Goal: Use online tool/utility: Utilize a website feature to perform a specific function

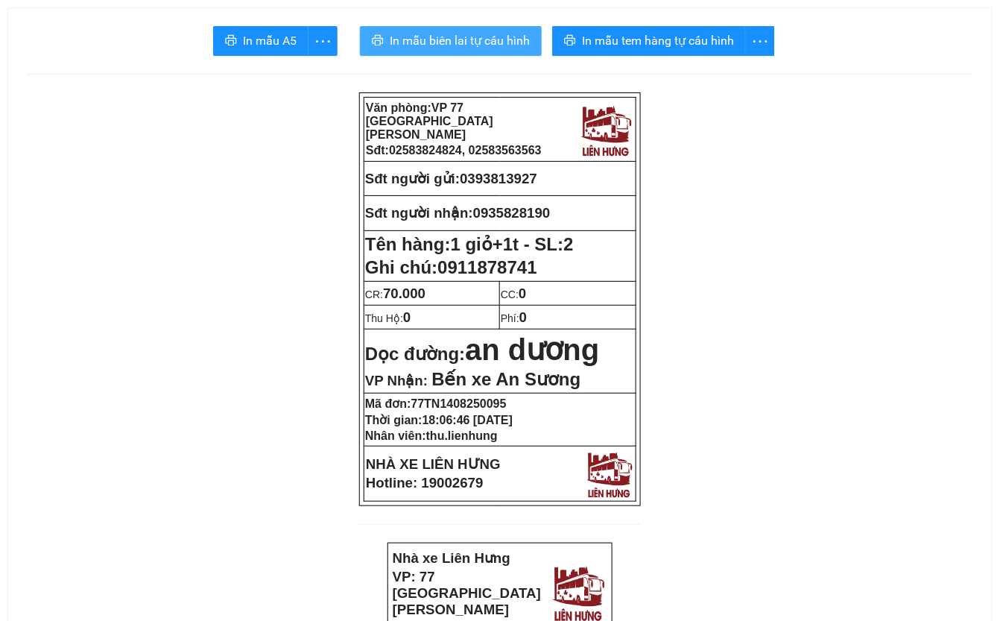
click at [460, 49] on span "In mẫu biên lai tự cấu hình" at bounding box center [460, 40] width 140 height 19
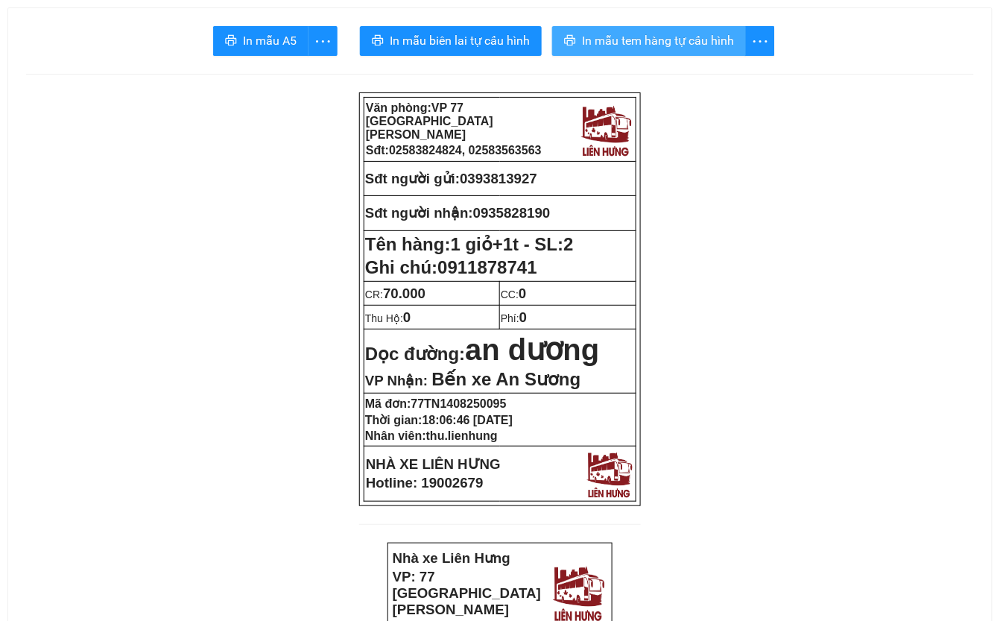
click at [651, 36] on span "In mẫu tem hàng tự cấu hình" at bounding box center [658, 40] width 152 height 19
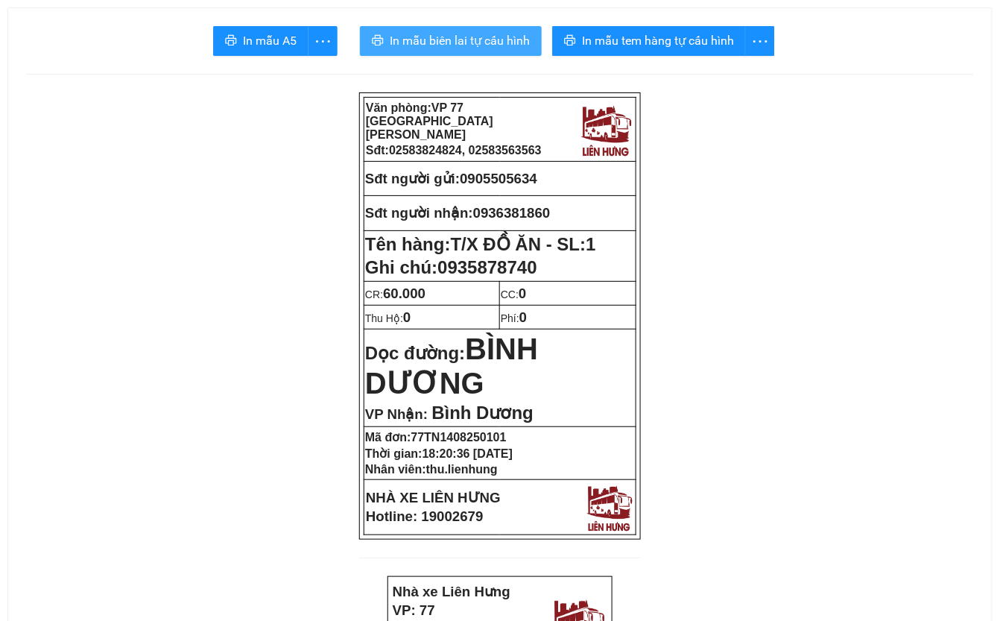
click at [439, 37] on span "In mẫu biên lai tự cấu hình" at bounding box center [460, 40] width 140 height 19
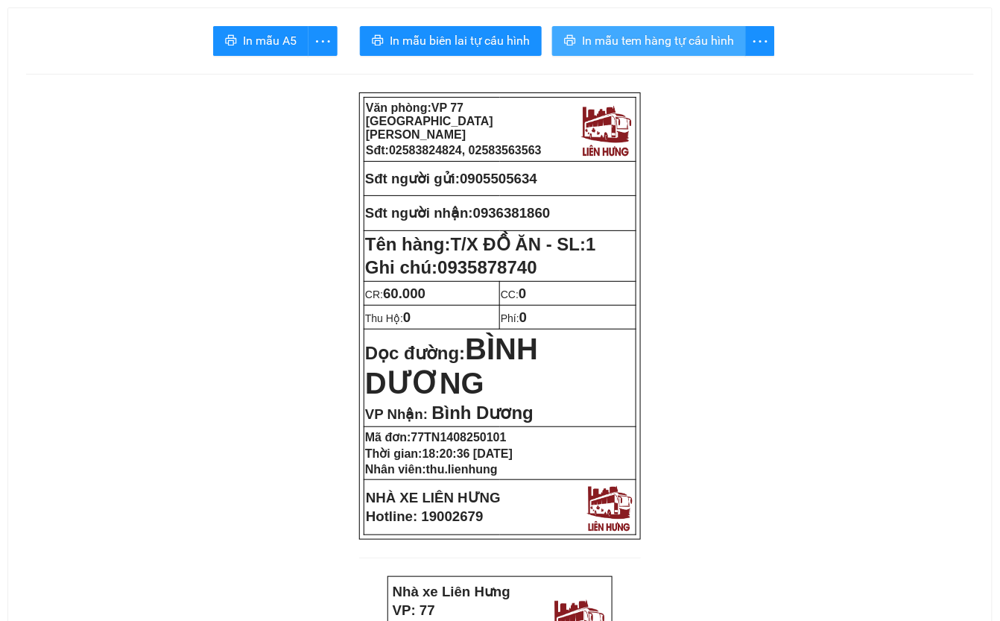
click at [671, 42] on span "In mẫu tem hàng tự cấu hình" at bounding box center [658, 40] width 152 height 19
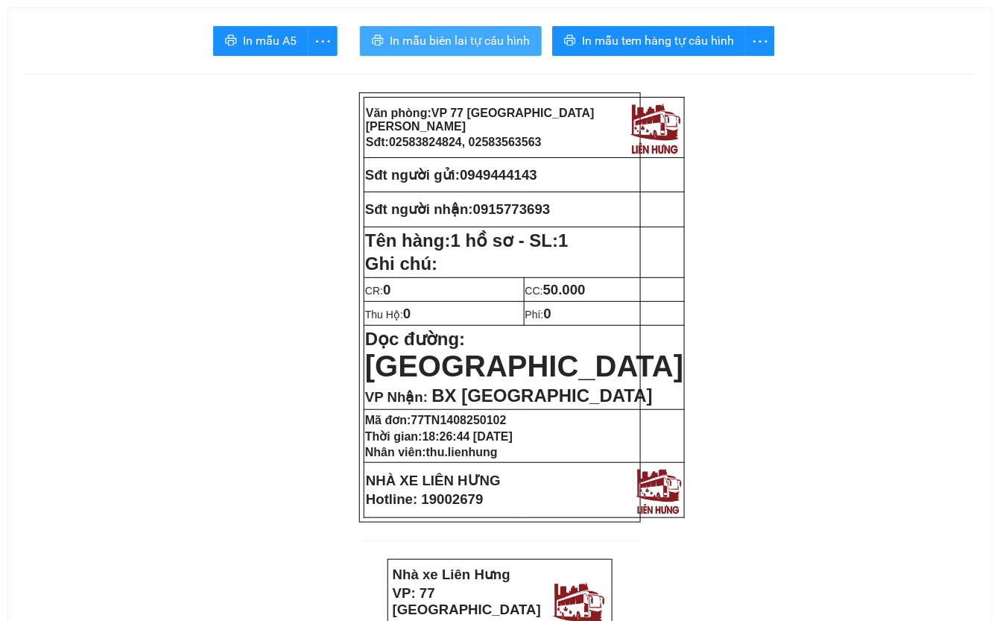
click at [456, 42] on span "In mẫu biên lai tự cấu hình" at bounding box center [460, 40] width 140 height 19
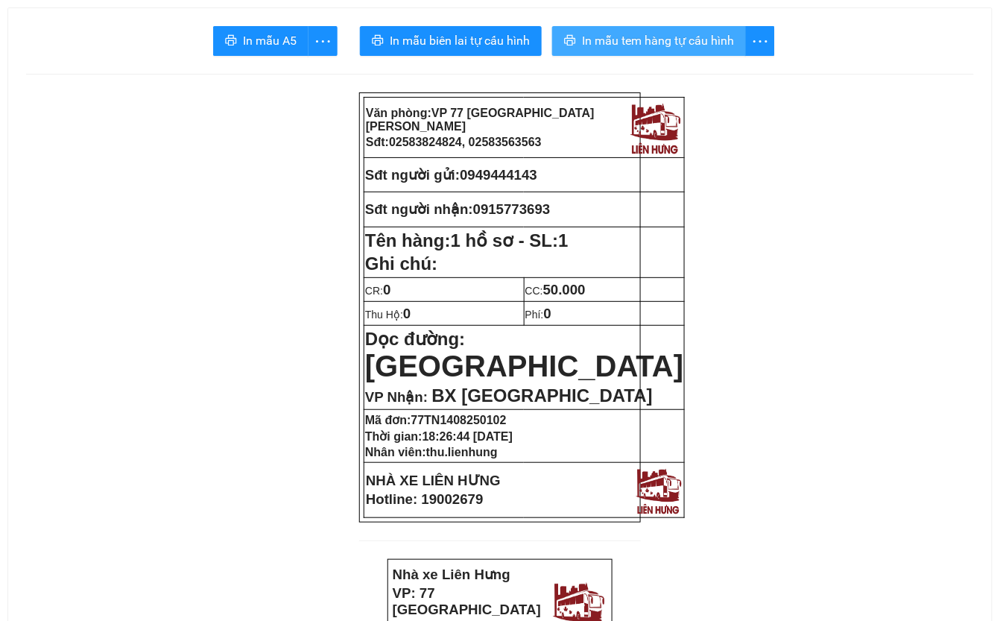
click at [677, 42] on span "In mẫu tem hàng tự cấu hình" at bounding box center [658, 40] width 152 height 19
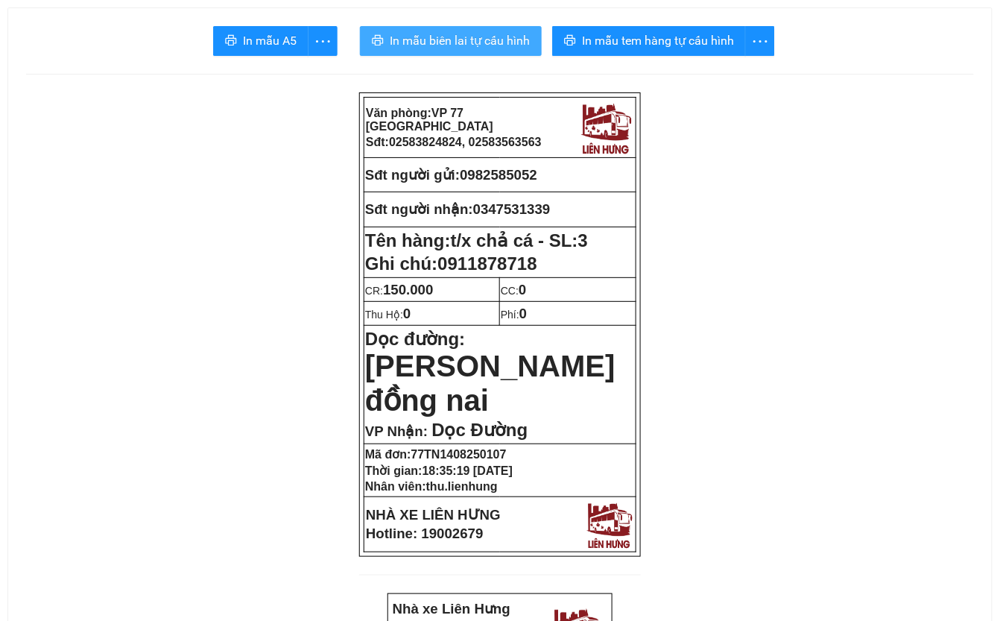
click at [477, 37] on span "In mẫu biên lai tự cấu hình" at bounding box center [460, 40] width 140 height 19
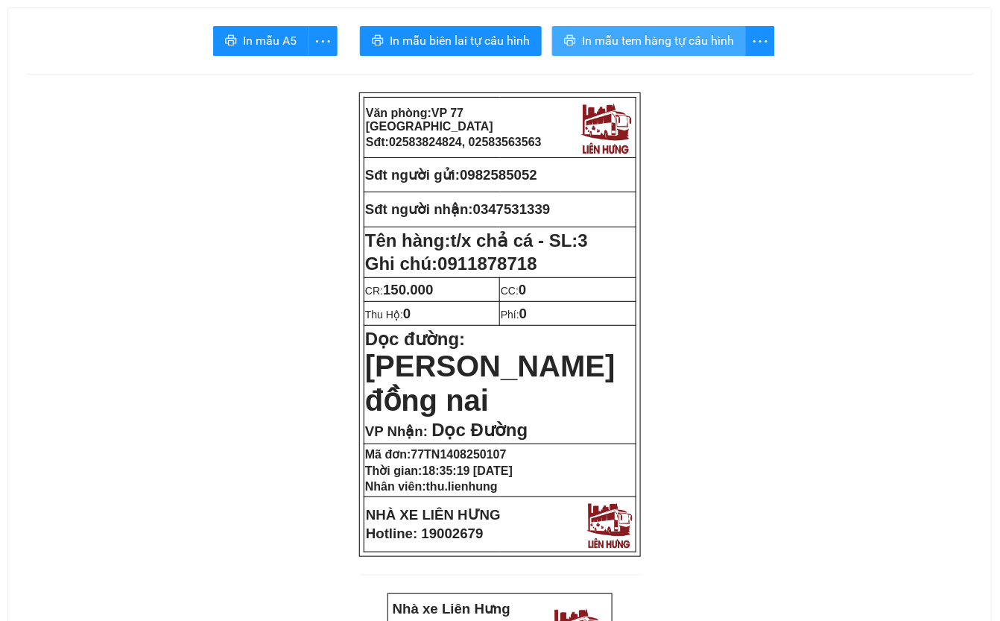
click at [722, 39] on span "In mẫu tem hàng tự cấu hình" at bounding box center [658, 40] width 152 height 19
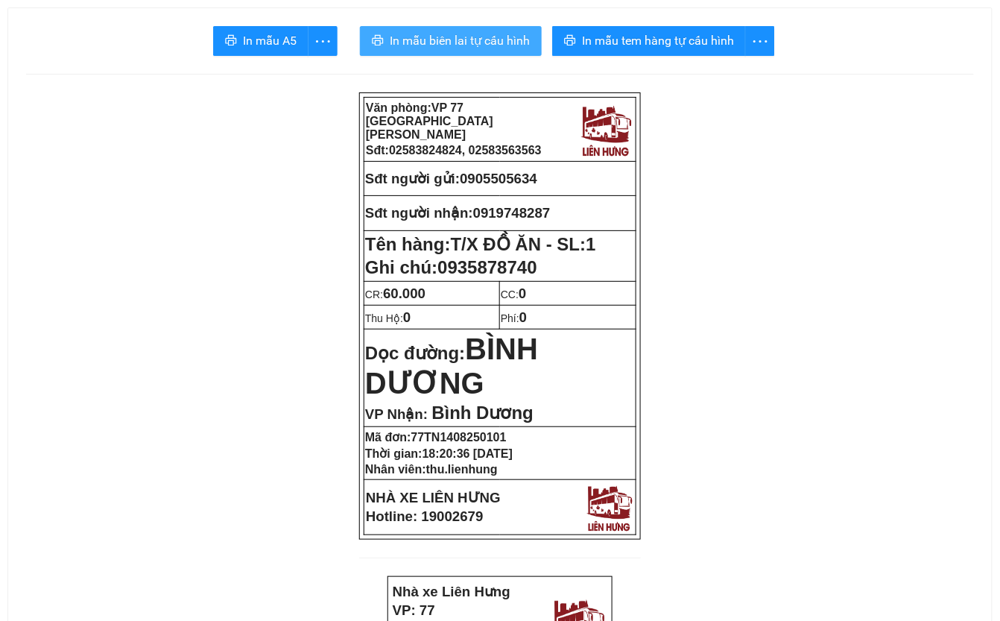
click at [475, 42] on span "In mẫu biên lai tự cấu hình" at bounding box center [460, 40] width 140 height 19
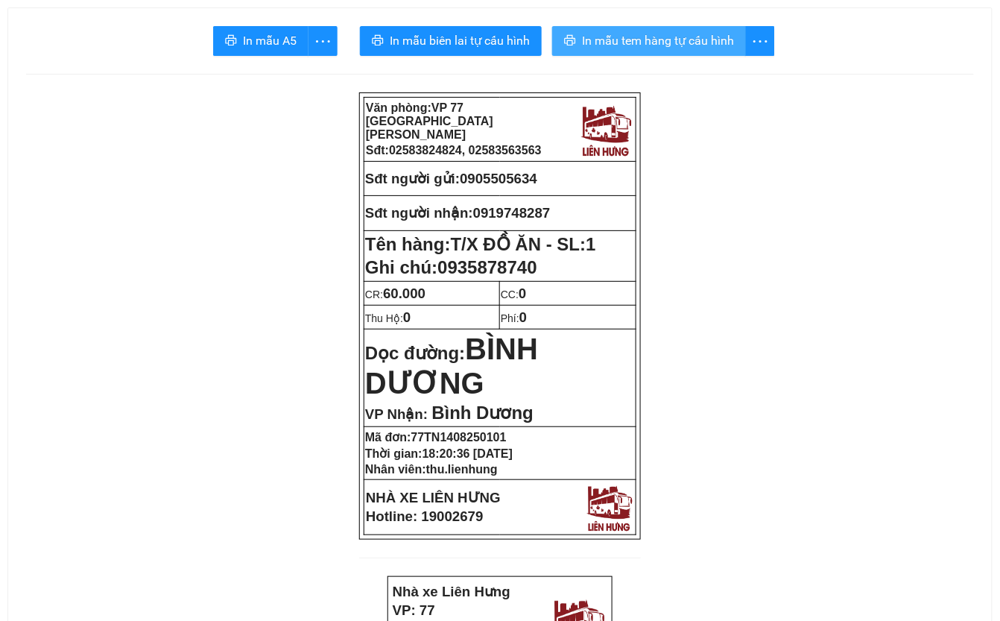
click at [683, 39] on span "In mẫu tem hàng tự cấu hình" at bounding box center [658, 40] width 152 height 19
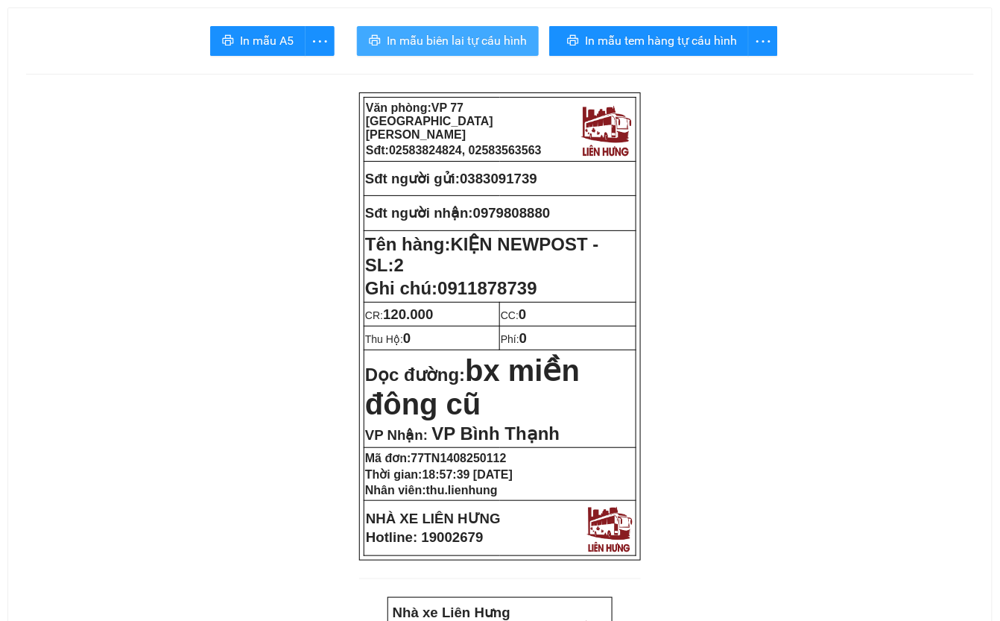
click at [478, 42] on span "In mẫu biên lai tự cấu hình" at bounding box center [457, 40] width 140 height 19
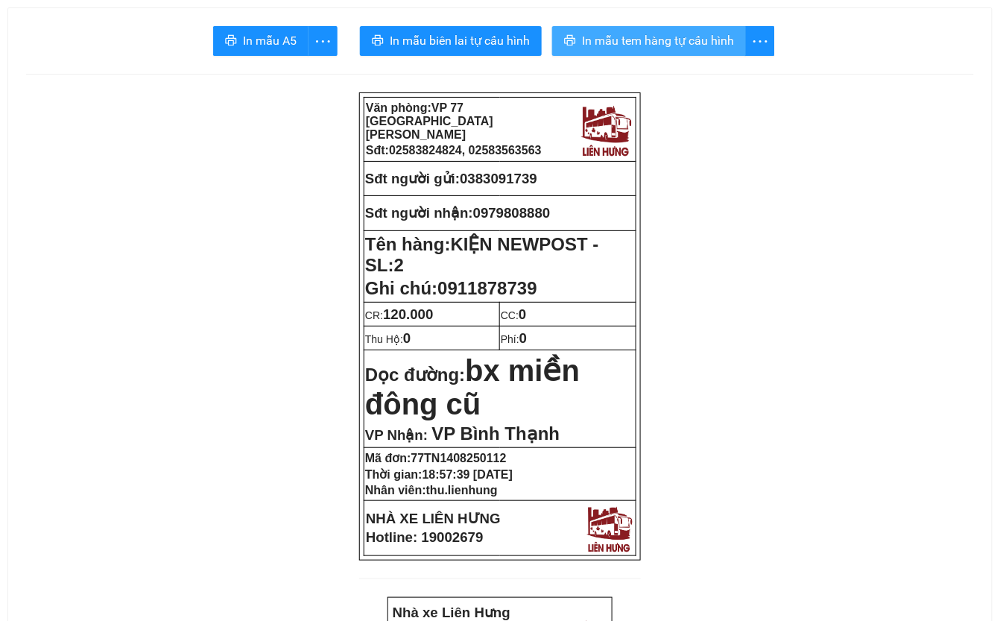
click at [692, 50] on span "In mẫu tem hàng tự cấu hình" at bounding box center [658, 40] width 152 height 19
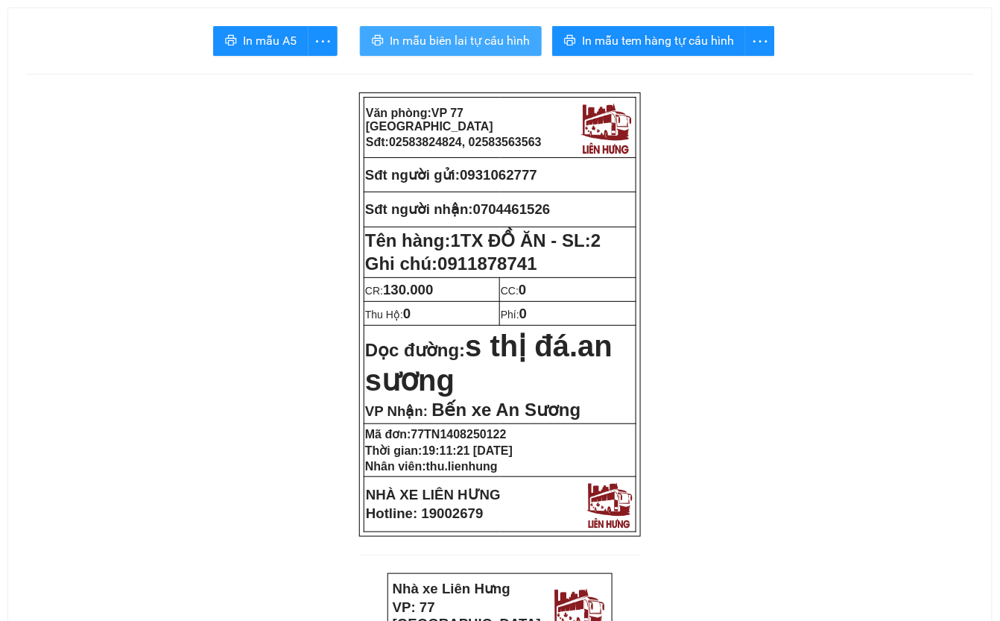
click at [457, 48] on span "In mẫu biên lai tự cấu hình" at bounding box center [460, 40] width 140 height 19
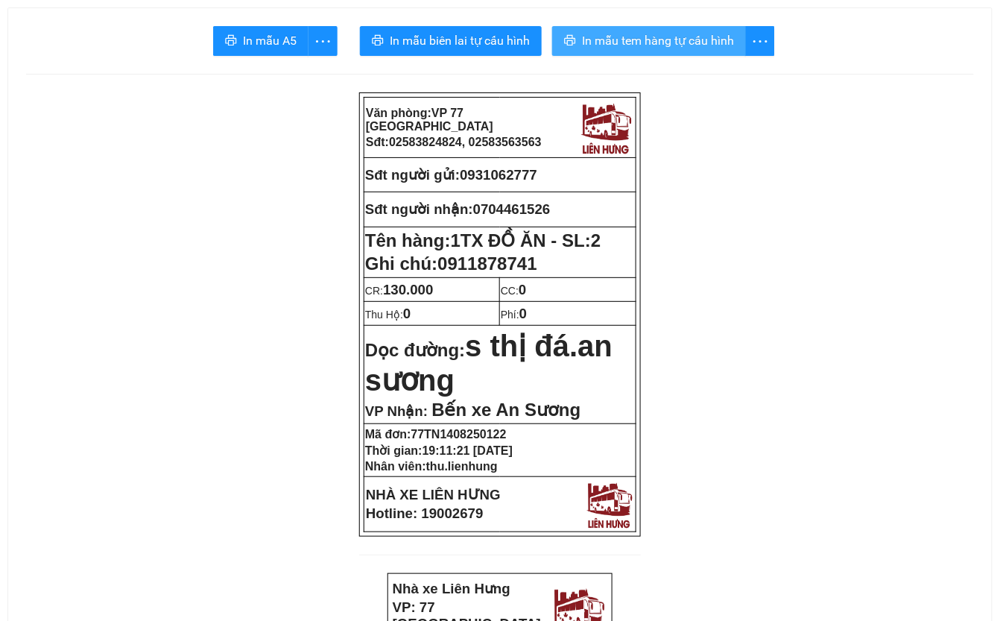
click at [692, 37] on span "In mẫu tem hàng tự cấu hình" at bounding box center [658, 40] width 152 height 19
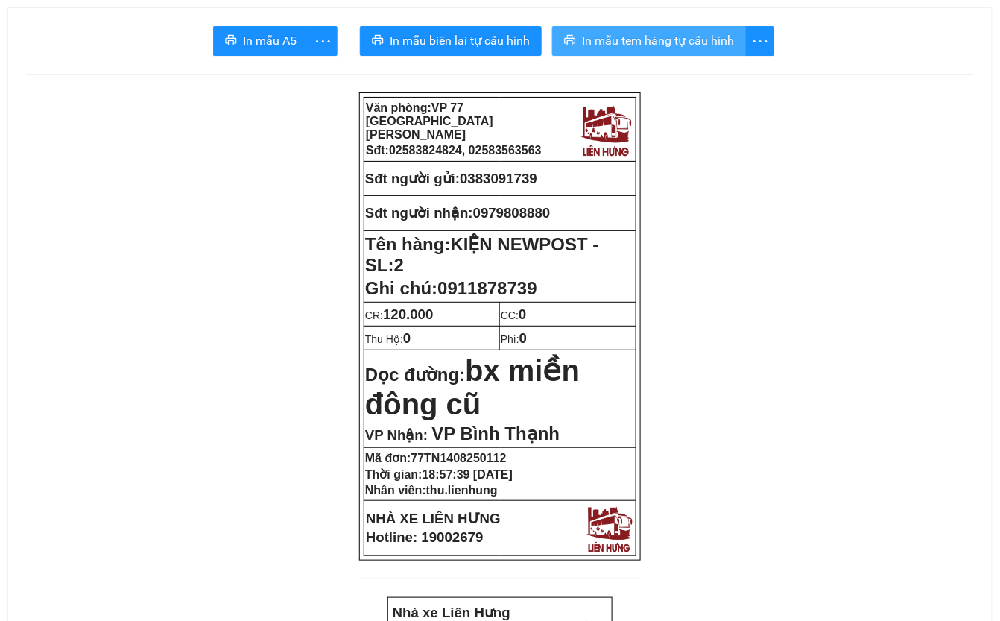
click at [627, 39] on span "In mẫu tem hàng tự cấu hình" at bounding box center [658, 40] width 152 height 19
